Goal: Navigation & Orientation: Find specific page/section

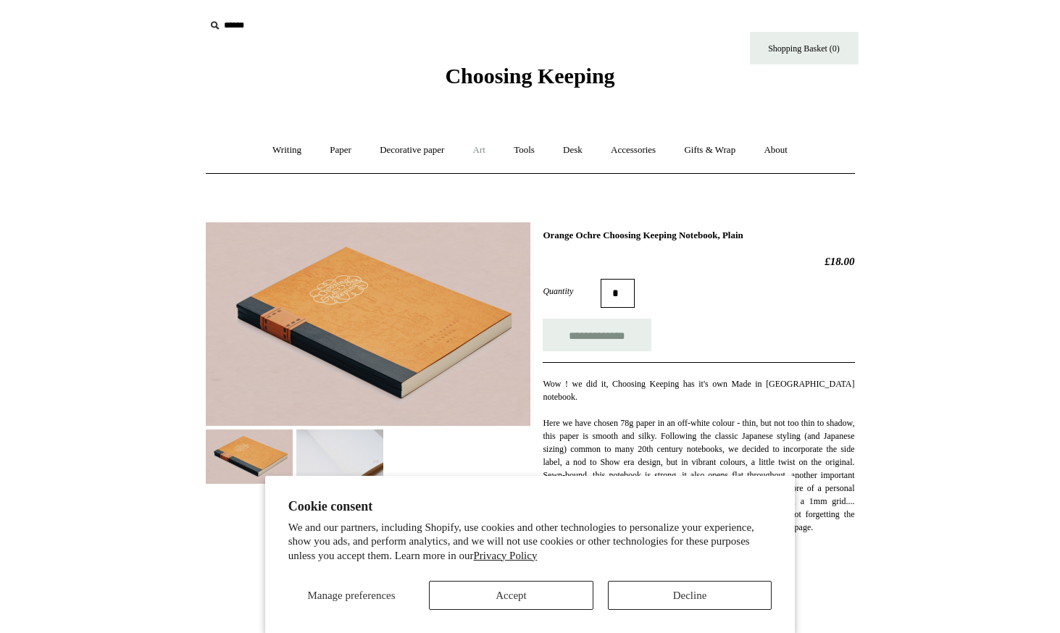
click at [481, 154] on link "Art +" at bounding box center [479, 150] width 38 height 38
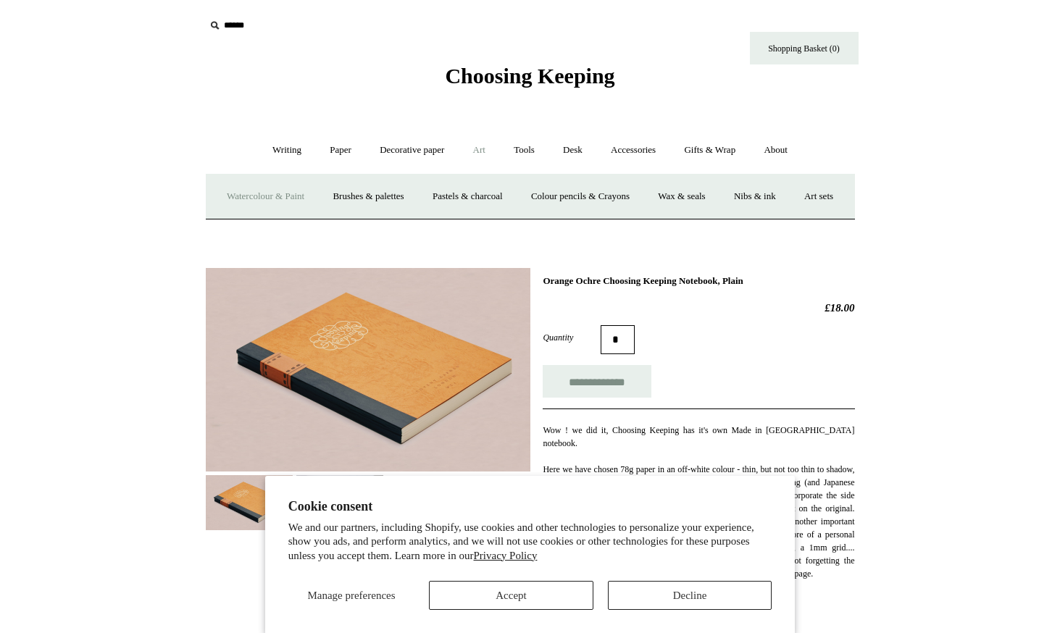
click at [288, 199] on link "Watercolour & Paint" at bounding box center [266, 197] width 104 height 38
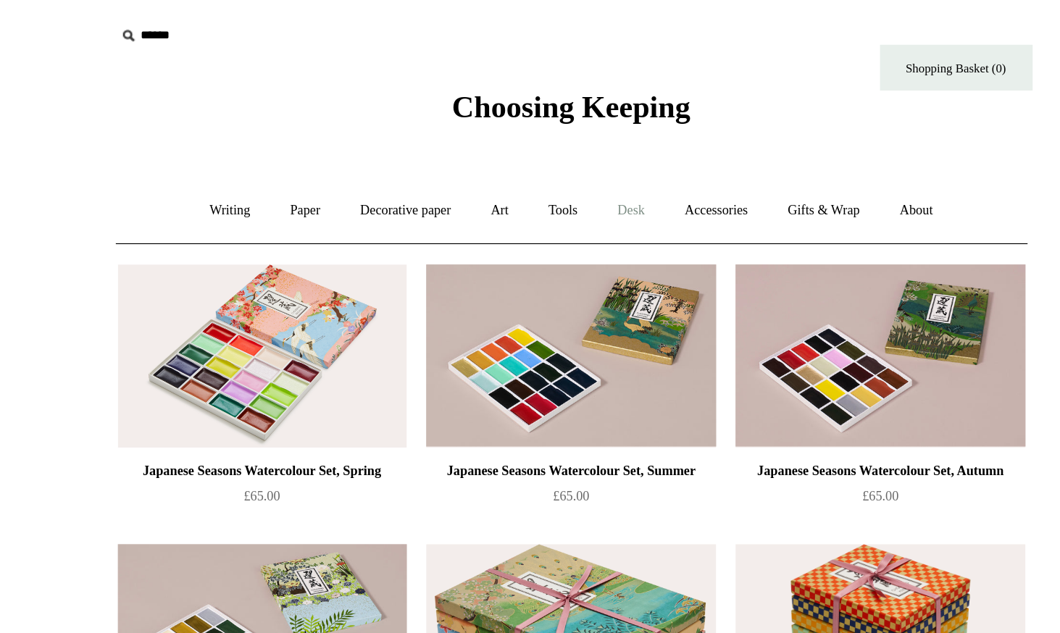
click at [583, 154] on link "Desk +" at bounding box center [573, 150] width 46 height 38
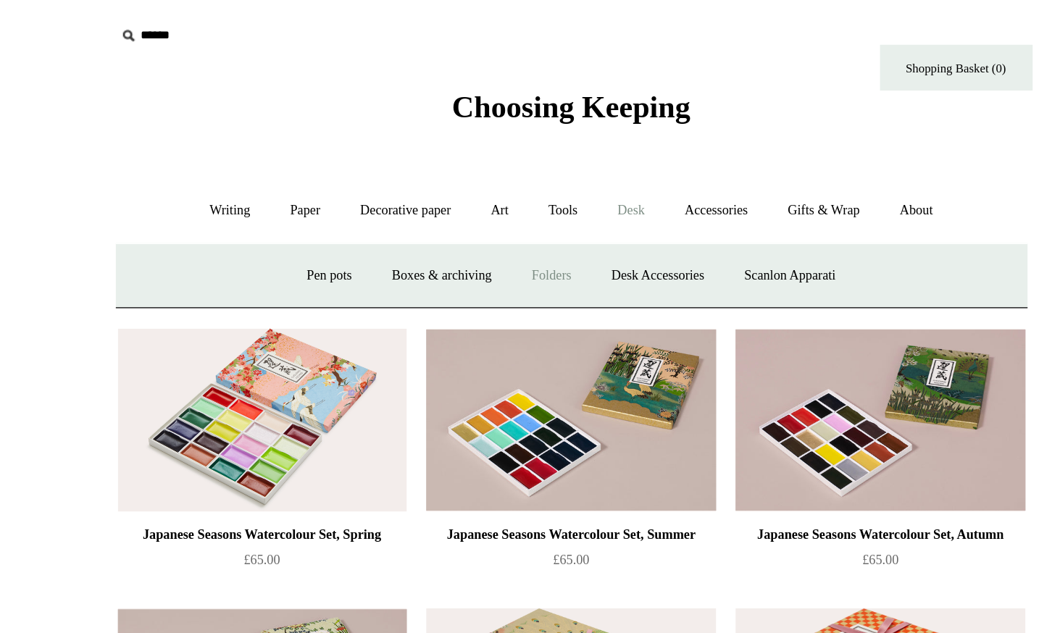
click at [520, 196] on link "Folders" at bounding box center [516, 197] width 54 height 38
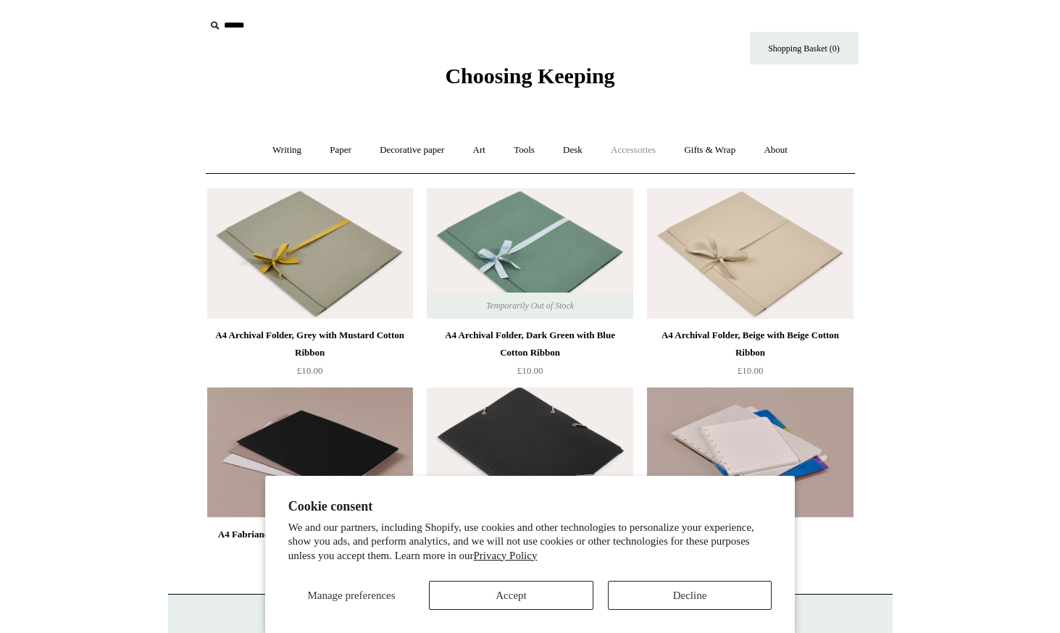
click at [654, 157] on link "Accessories +" at bounding box center [633, 150] width 71 height 38
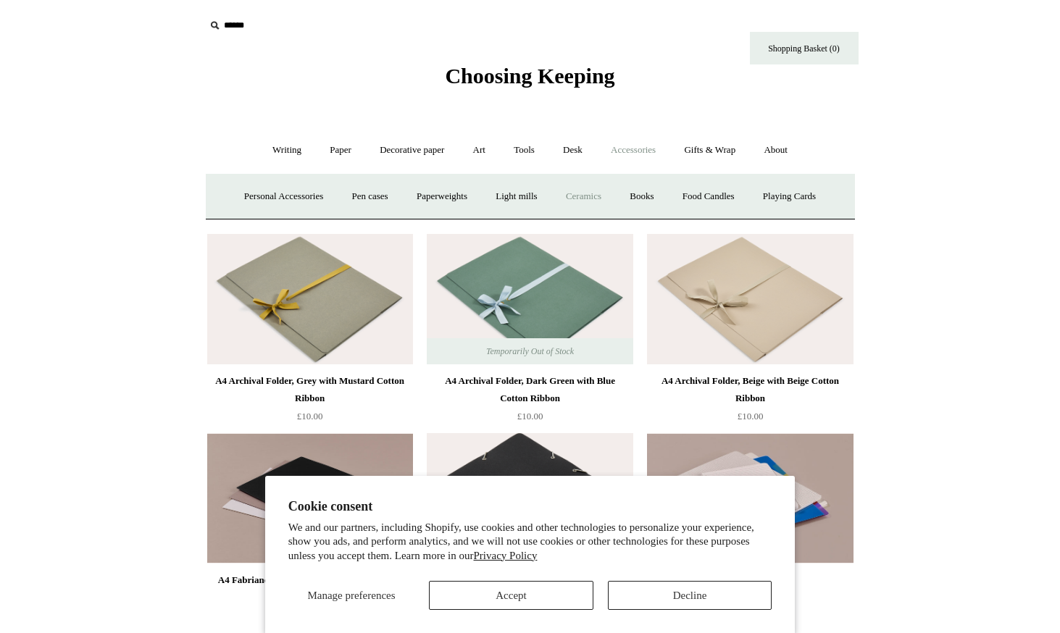
click at [576, 200] on link "Ceramics +" at bounding box center [584, 197] width 62 height 38
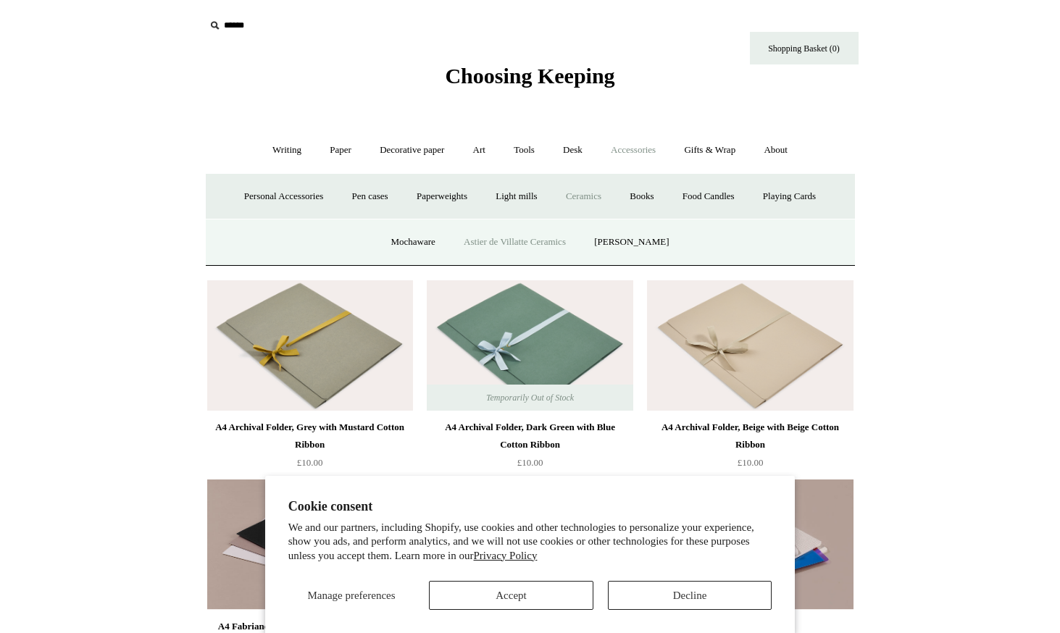
click at [549, 232] on link "Astier de Villatte Ceramics" at bounding box center [515, 242] width 128 height 38
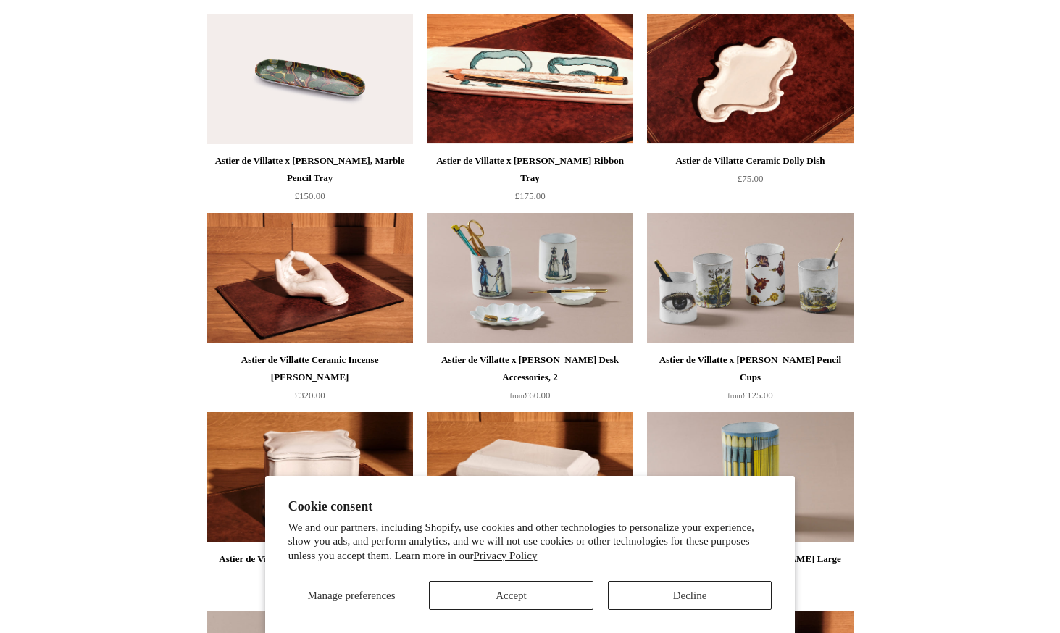
scroll to position [287, 0]
